Goal: Navigation & Orientation: Find specific page/section

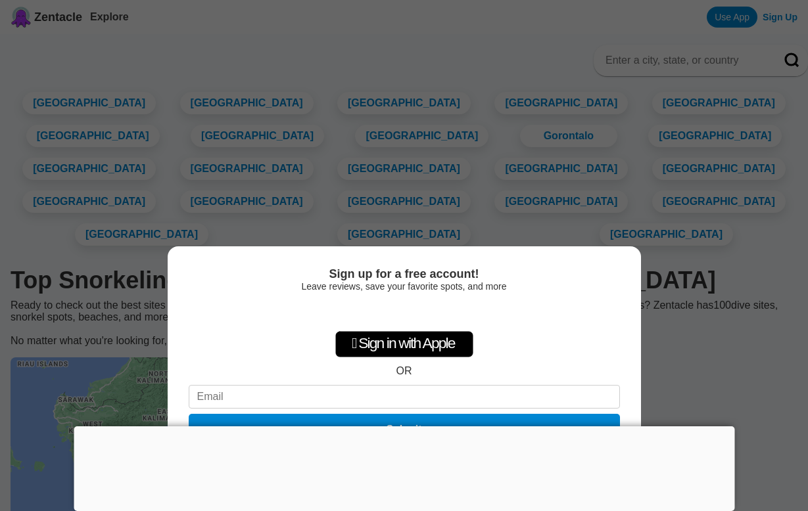
click at [400, 426] on div at bounding box center [404, 426] width 660 height 0
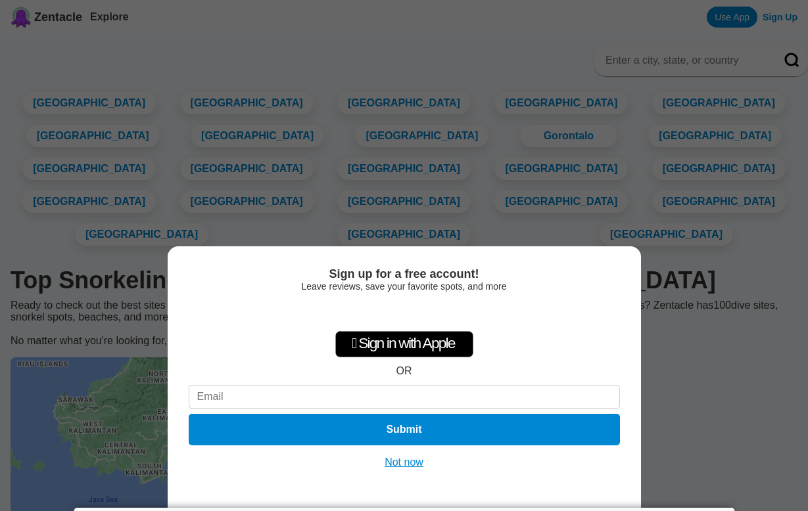
click at [32, 229] on div "Sign up for a free account! Leave reviews, save your favorite spots, and more …" at bounding box center [404, 255] width 808 height 511
click at [417, 461] on button "Not now" at bounding box center [403, 462] width 47 height 13
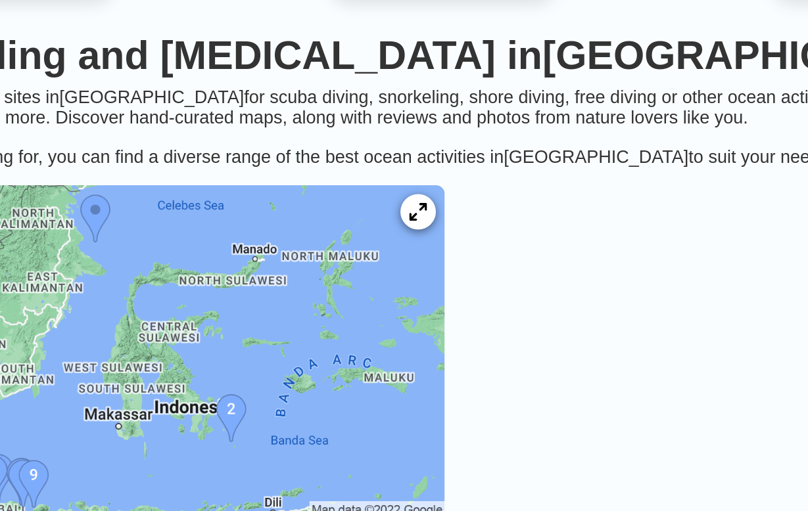
scroll to position [106, 0]
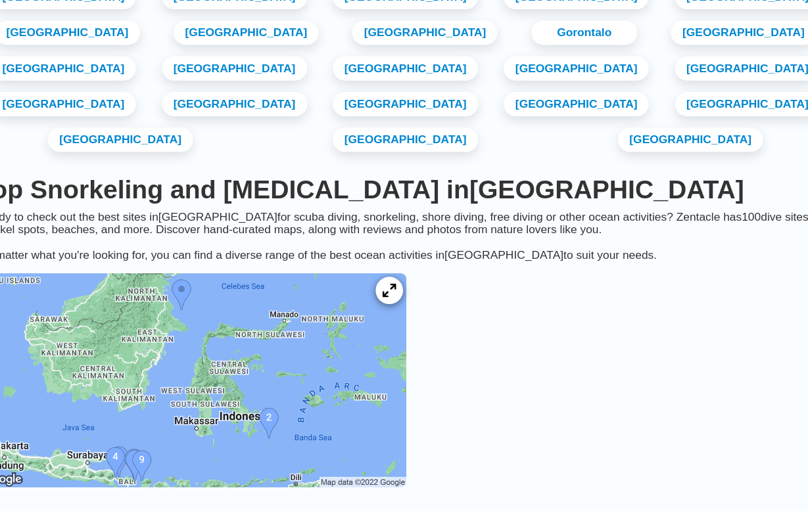
click at [395, 269] on icon at bounding box center [388, 268] width 12 height 12
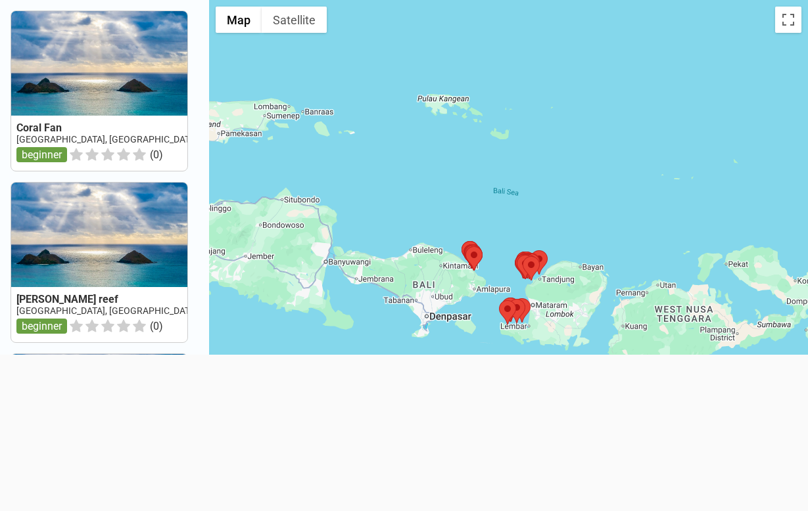
scroll to position [25, 0]
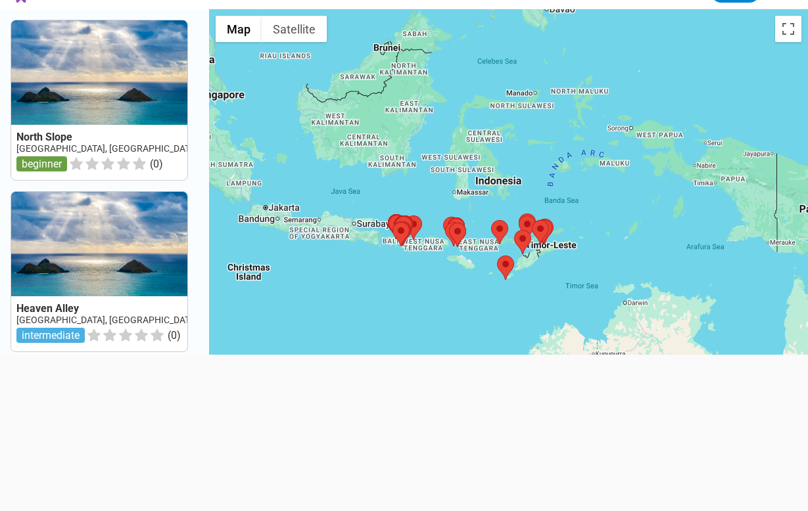
click at [561, 108] on div at bounding box center [508, 264] width 599 height 511
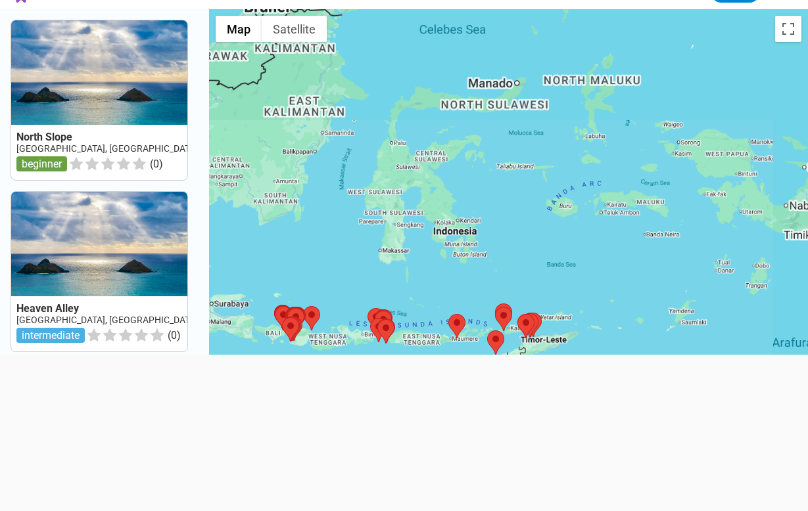
click at [561, 108] on div at bounding box center [508, 264] width 599 height 511
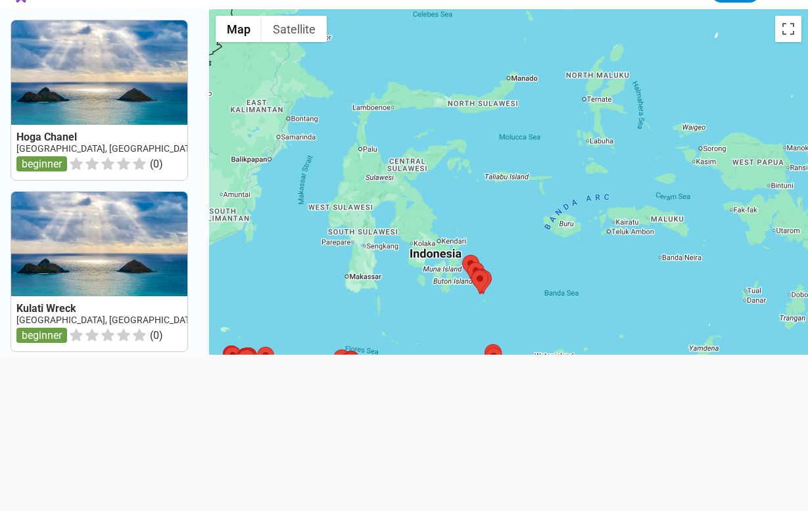
click at [547, 104] on div at bounding box center [508, 264] width 599 height 511
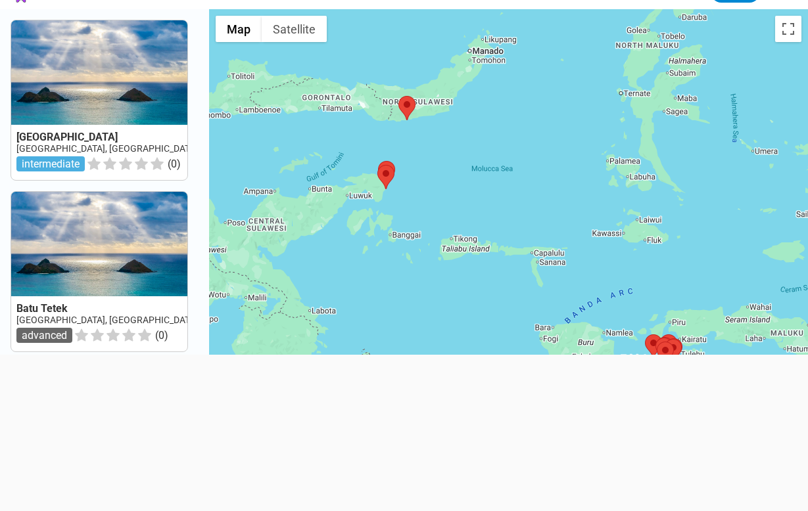
click at [669, 56] on div at bounding box center [508, 264] width 599 height 511
